Goal: Information Seeking & Learning: Learn about a topic

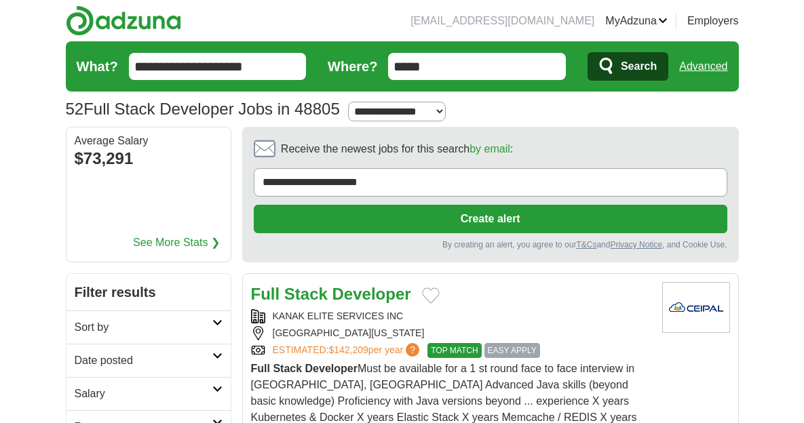
click at [348, 216] on button "Create alert" at bounding box center [490, 219] width 473 height 28
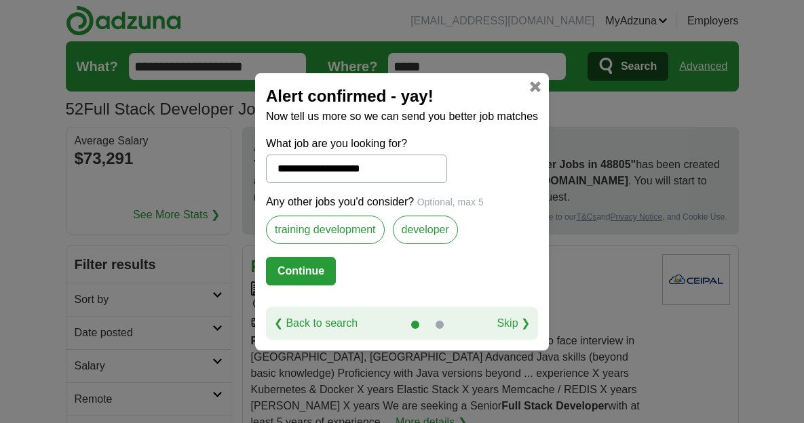
click at [538, 90] on link at bounding box center [535, 86] width 11 height 11
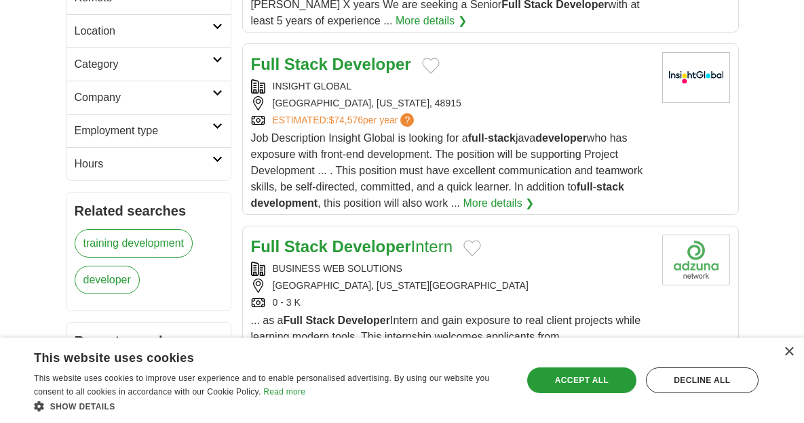
scroll to position [406, 0]
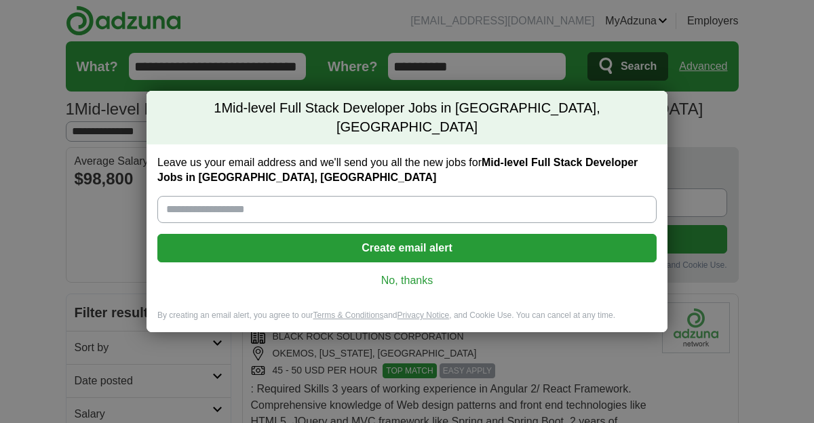
click at [391, 275] on link "No, thanks" at bounding box center [406, 280] width 477 height 15
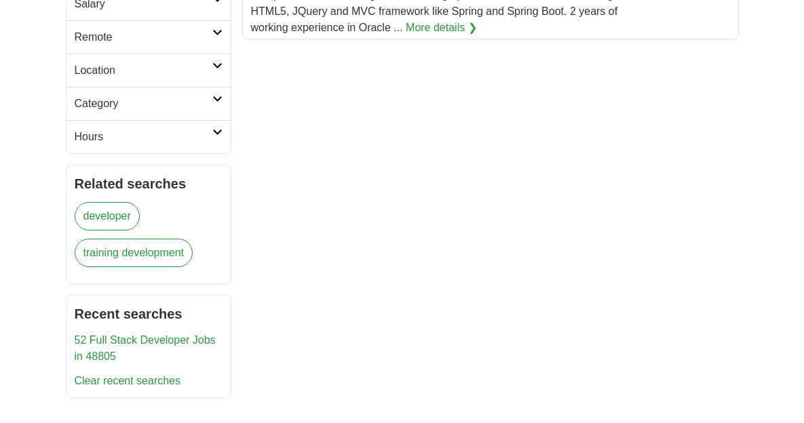
scroll to position [412, 0]
